Goal: Transaction & Acquisition: Book appointment/travel/reservation

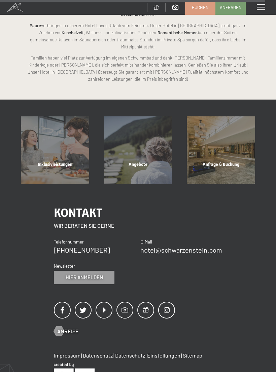
scroll to position [2498, 0]
click at [133, 162] on div "Angebote" at bounding box center [137, 173] width 83 height 23
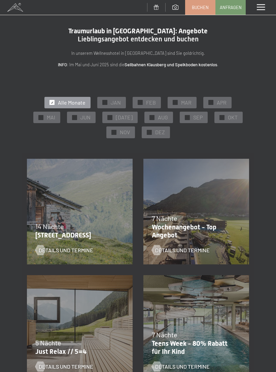
click at [121, 136] on div "✓ NOV" at bounding box center [120, 131] width 29 height 11
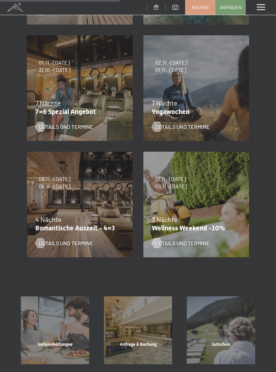
scroll to position [240, 0]
click at [65, 205] on div "09.11.–05.12.2025 08.12.–19.12.2025 11.01.–23.01.2026 08.03.–27.03.2026 29.03.–…" at bounding box center [80, 204] width 116 height 116
click at [80, 241] on span "Details und Termine" at bounding box center [66, 242] width 54 height 7
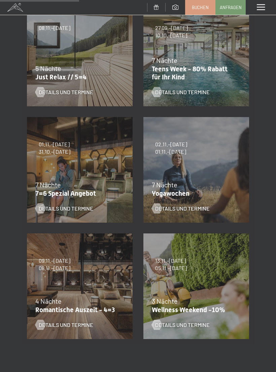
scroll to position [160, 0]
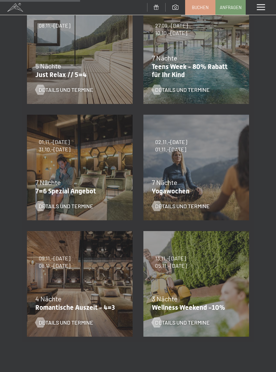
click at [202, 320] on span "Details und Termine" at bounding box center [182, 322] width 54 height 7
